Goal: Task Accomplishment & Management: Manage account settings

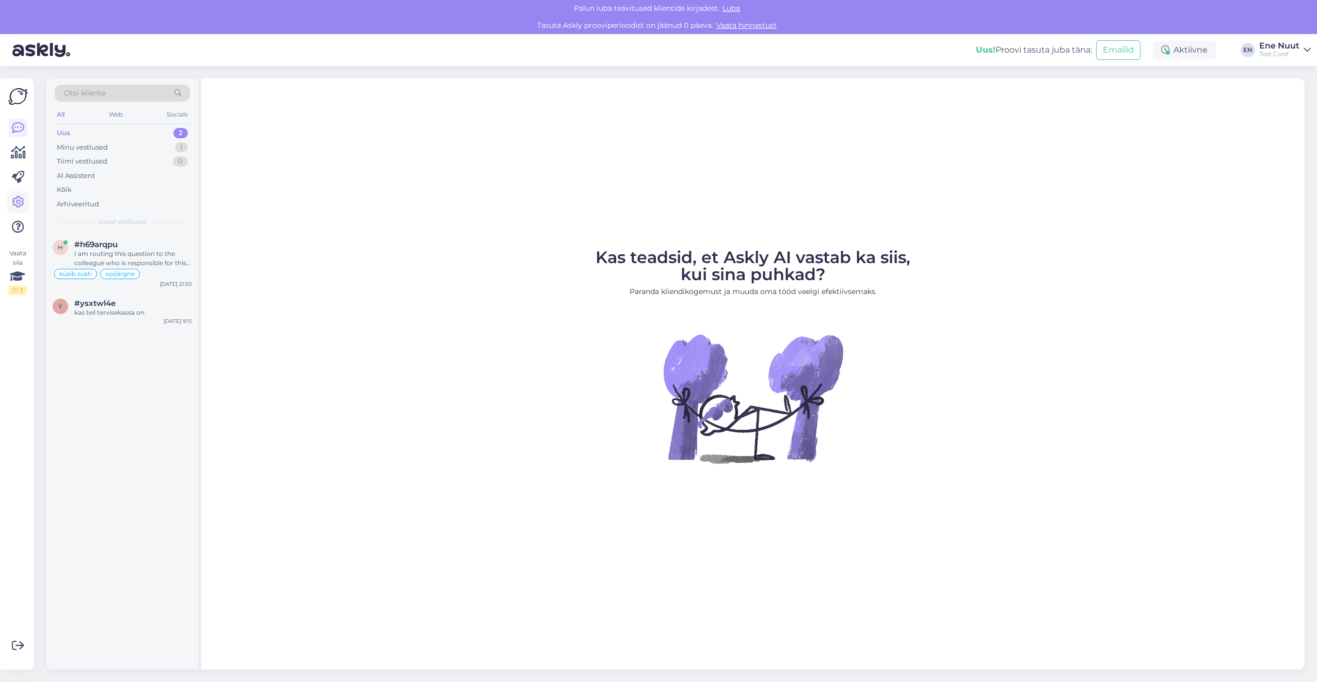
click at [13, 206] on icon at bounding box center [18, 202] width 12 height 12
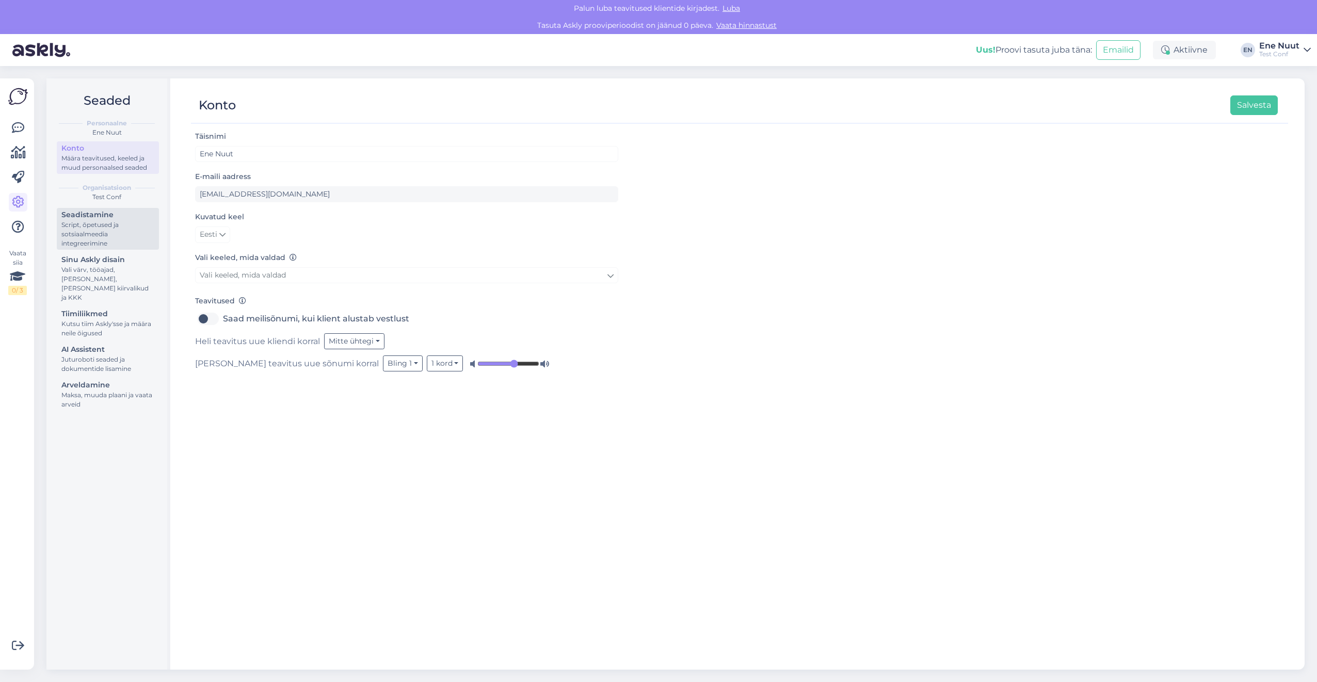
click at [106, 230] on div "Script, õpetused ja sotsiaalmeedia integreerimine" at bounding box center [107, 234] width 93 height 28
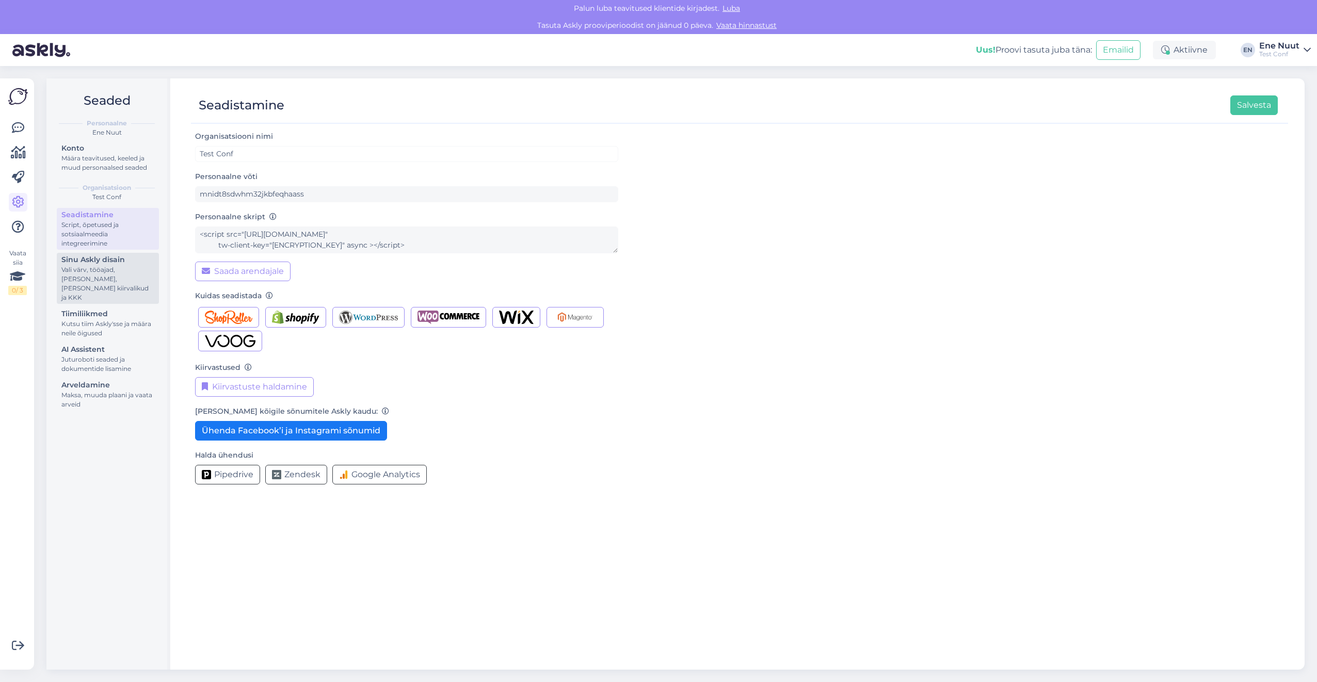
click at [88, 279] on div "Vali värv, tööajad, [PERSON_NAME], [PERSON_NAME] kiirvalikud ja KKK" at bounding box center [107, 283] width 93 height 37
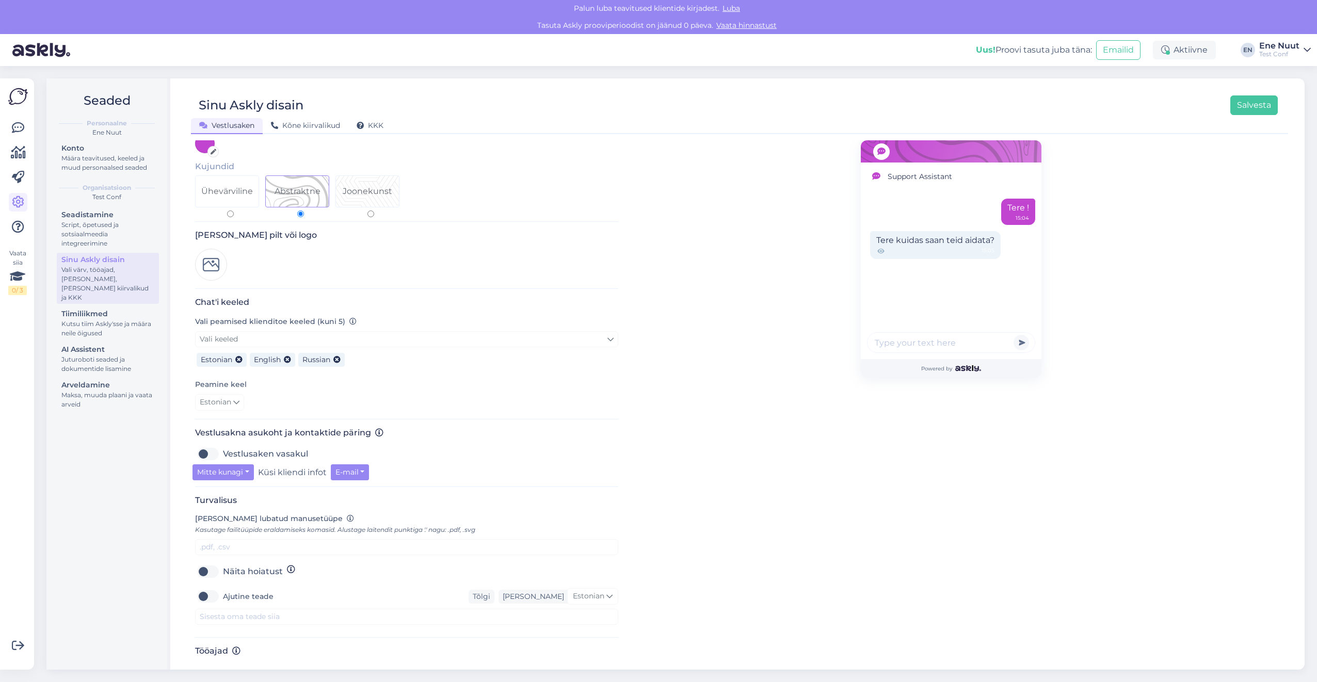
scroll to position [78, 0]
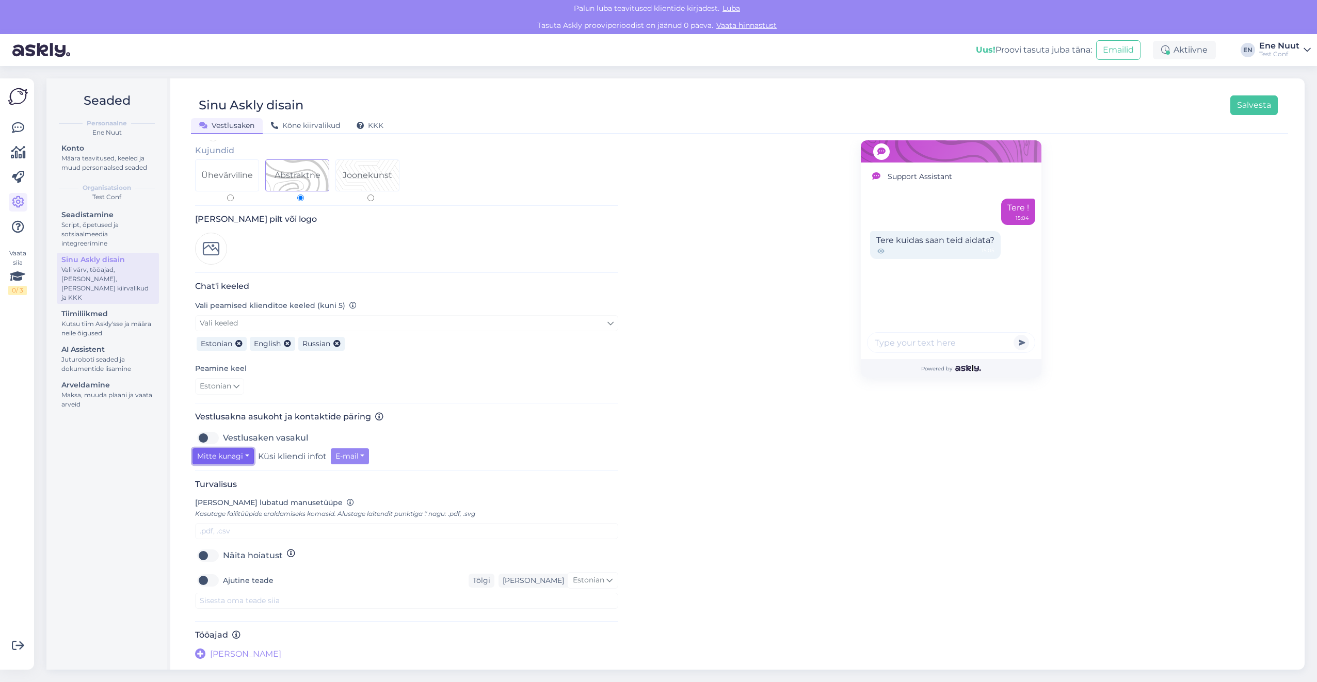
click at [235, 385] on button "Mitte kunagi" at bounding box center [223, 457] width 61 height 16
click at [220, 385] on link "Alati" at bounding box center [236, 511] width 86 height 17
click at [324, 385] on button "E-mail" at bounding box center [320, 457] width 39 height 16
click at [319, 385] on link "Telefoninumber" at bounding box center [346, 494] width 91 height 17
click at [326, 385] on button "Telefoninumber" at bounding box center [337, 457] width 72 height 16
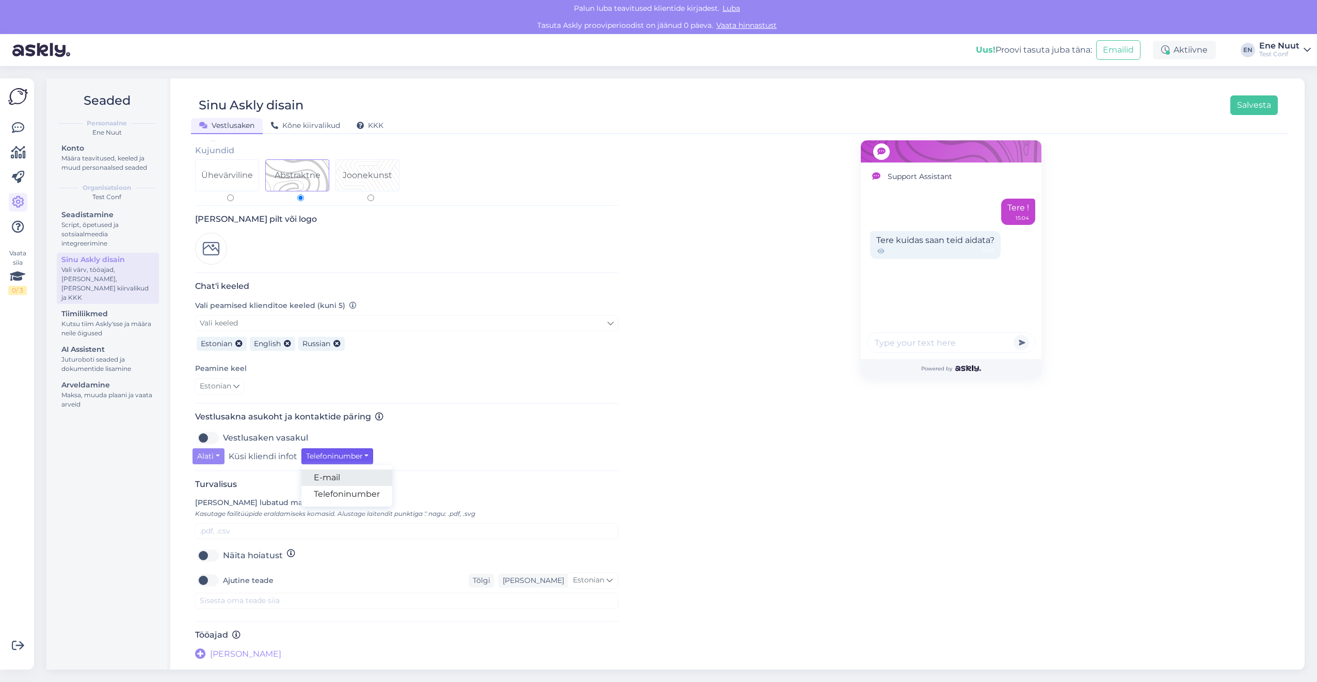
click at [323, 385] on link "E-mail" at bounding box center [346, 478] width 91 height 17
click at [18, 126] on icon at bounding box center [18, 128] width 12 height 12
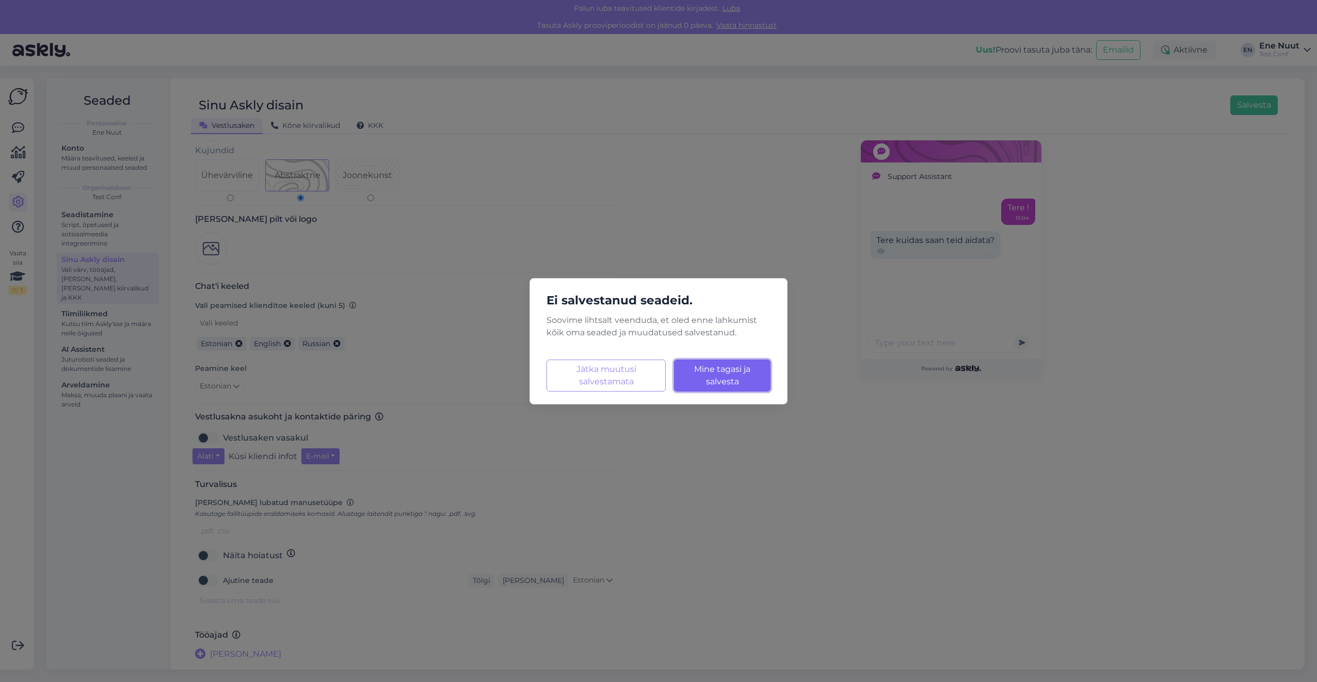
click at [714, 375] on button "Mine tagasi ja salvesta Laadimine..." at bounding box center [722, 376] width 97 height 32
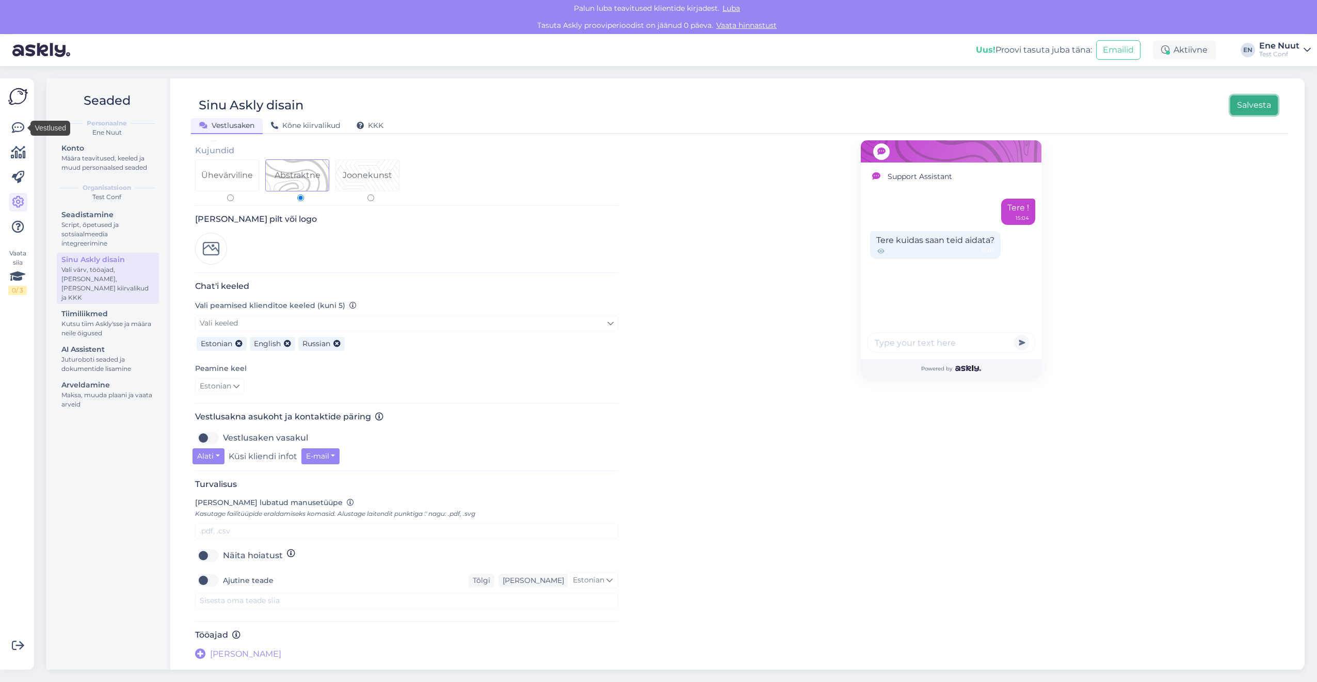
click at [788, 101] on button "Salvesta" at bounding box center [1254, 105] width 47 height 20
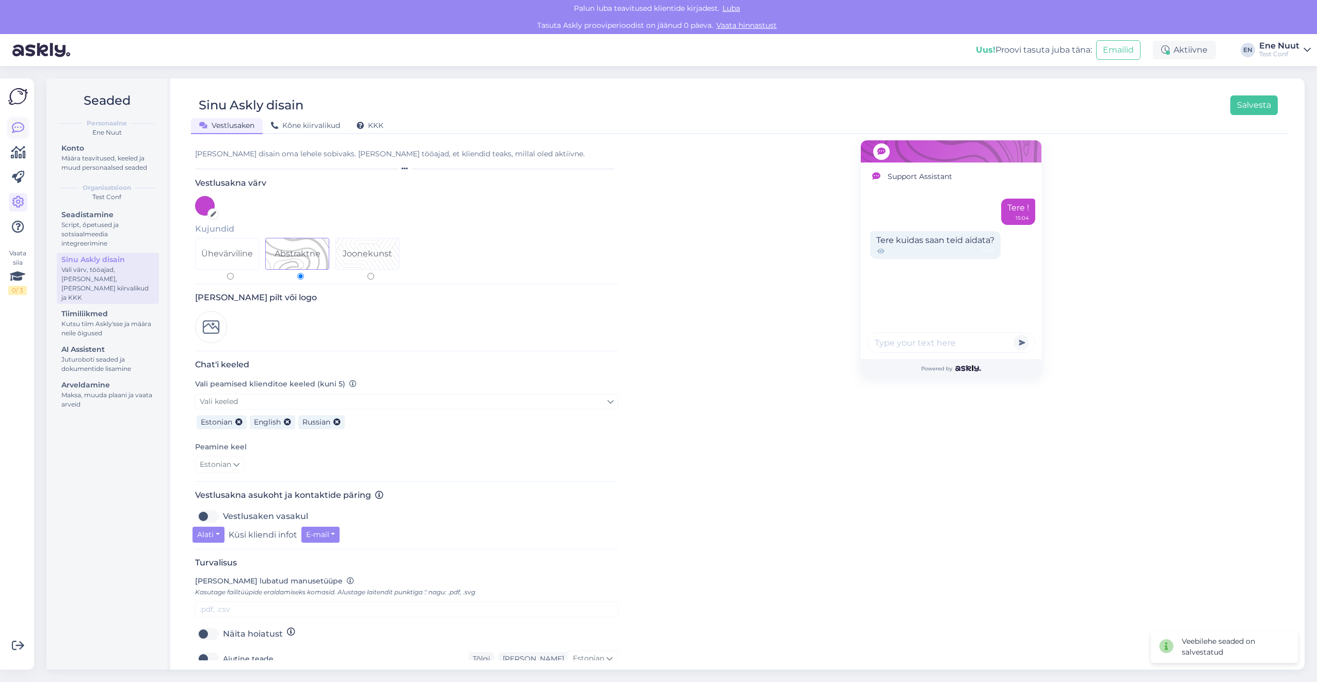
click at [20, 135] on link at bounding box center [18, 128] width 19 height 19
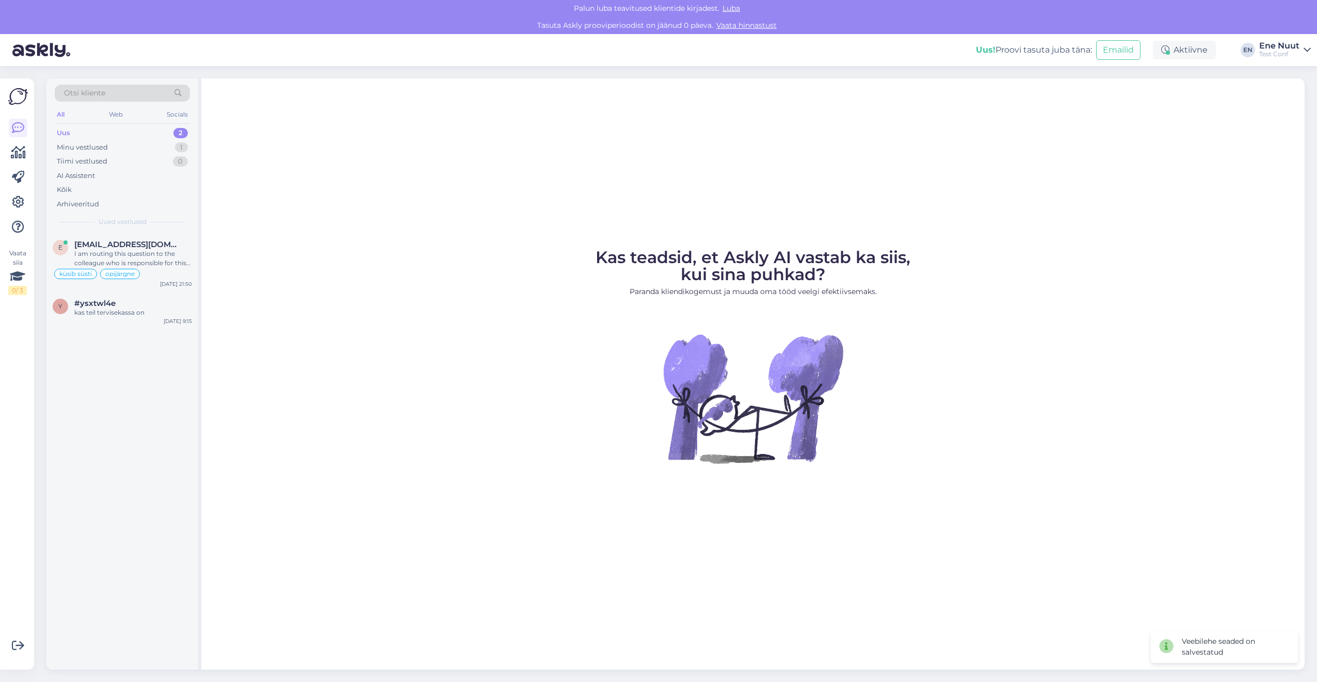
click at [151, 133] on div "Uus 2" at bounding box center [122, 133] width 135 height 14
click at [141, 250] on div "I am routing this question to the colleague who is responsible for this topic. …" at bounding box center [133, 258] width 118 height 19
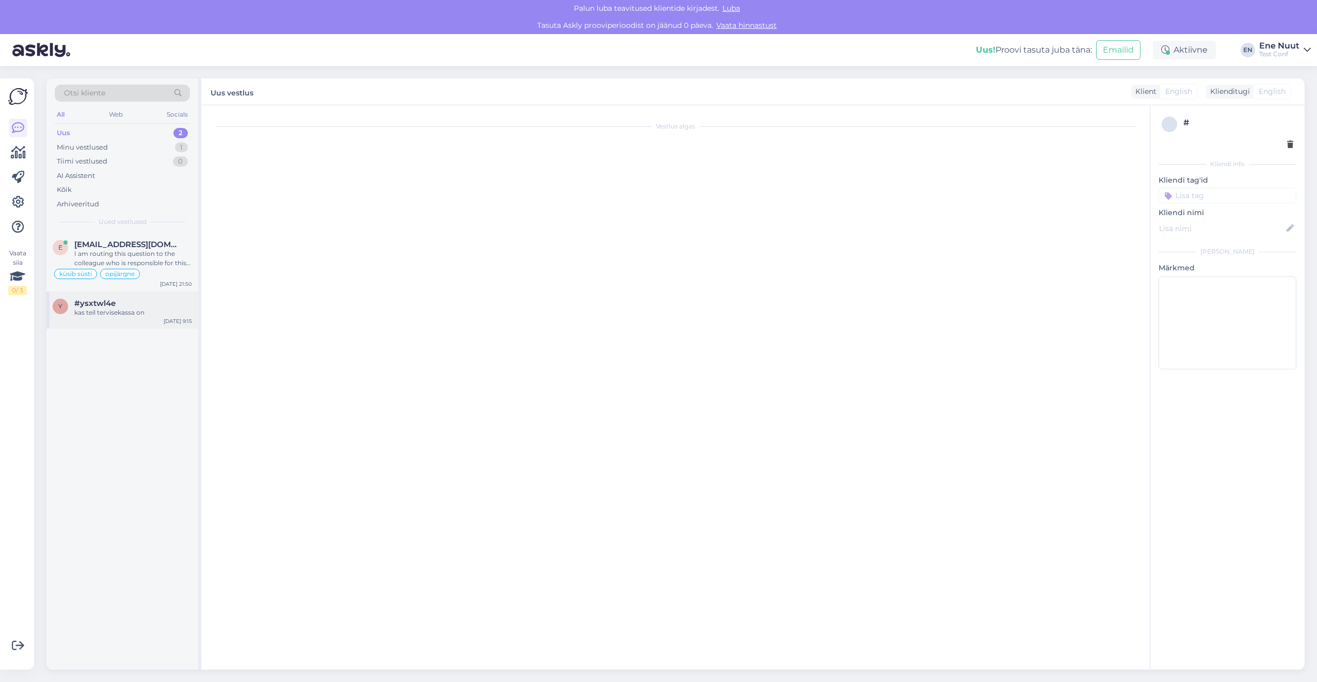
scroll to position [842, 0]
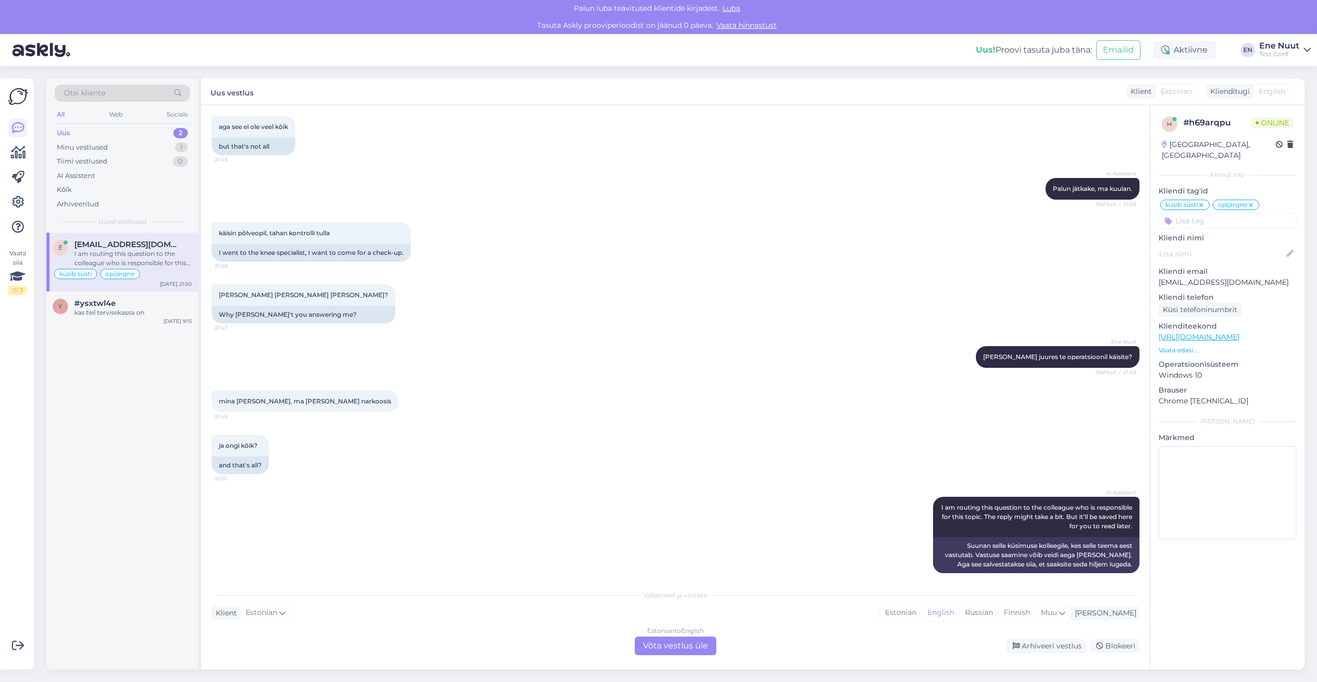
click at [451, 379] on div "mina [PERSON_NAME], ma [PERSON_NAME] narkoosis 21:49" at bounding box center [676, 401] width 928 height 44
drag, startPoint x: 88, startPoint y: 435, endPoint x: 91, endPoint y: 429, distance: 5.8
click at [88, 385] on div "e [EMAIL_ADDRESS][DOMAIN_NAME] I am routing this question to the colleague who …" at bounding box center [122, 451] width 152 height 437
